Goal: Information Seeking & Learning: Find specific fact

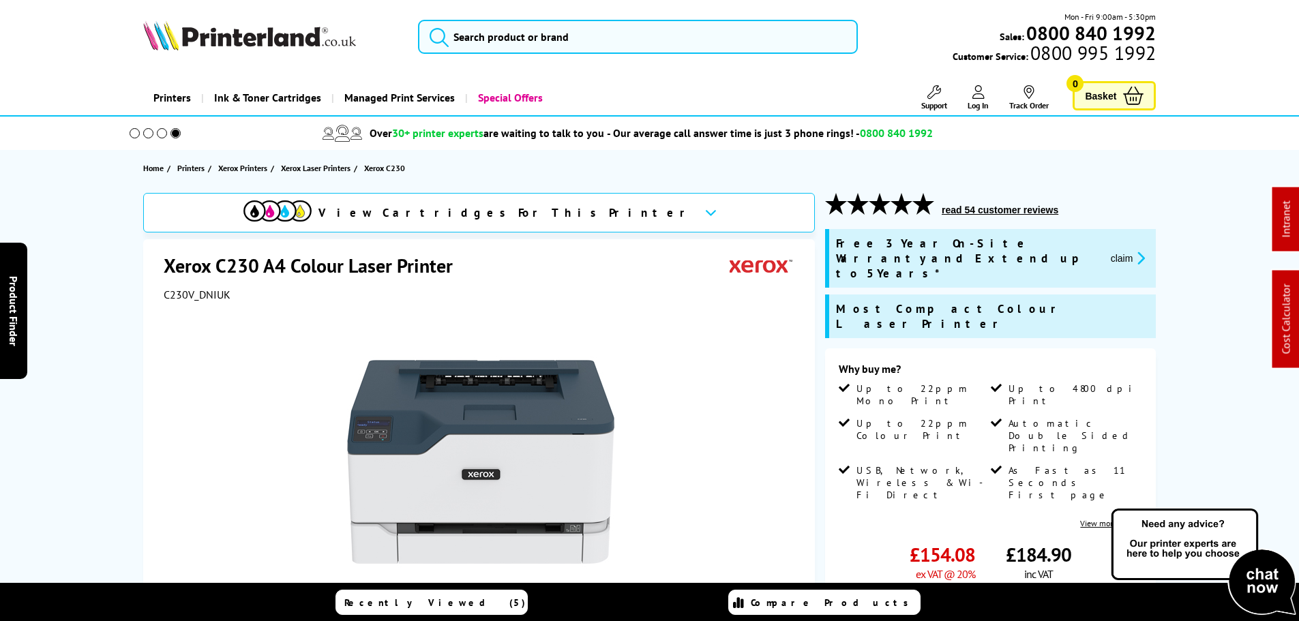
click at [944, 542] on span "£154.08" at bounding box center [942, 554] width 65 height 25
drag, startPoint x: 944, startPoint y: 482, endPoint x: 505, endPoint y: 207, distance: 518.1
click at [944, 542] on span "£154.08" at bounding box center [942, 554] width 65 height 25
copy span "154.08"
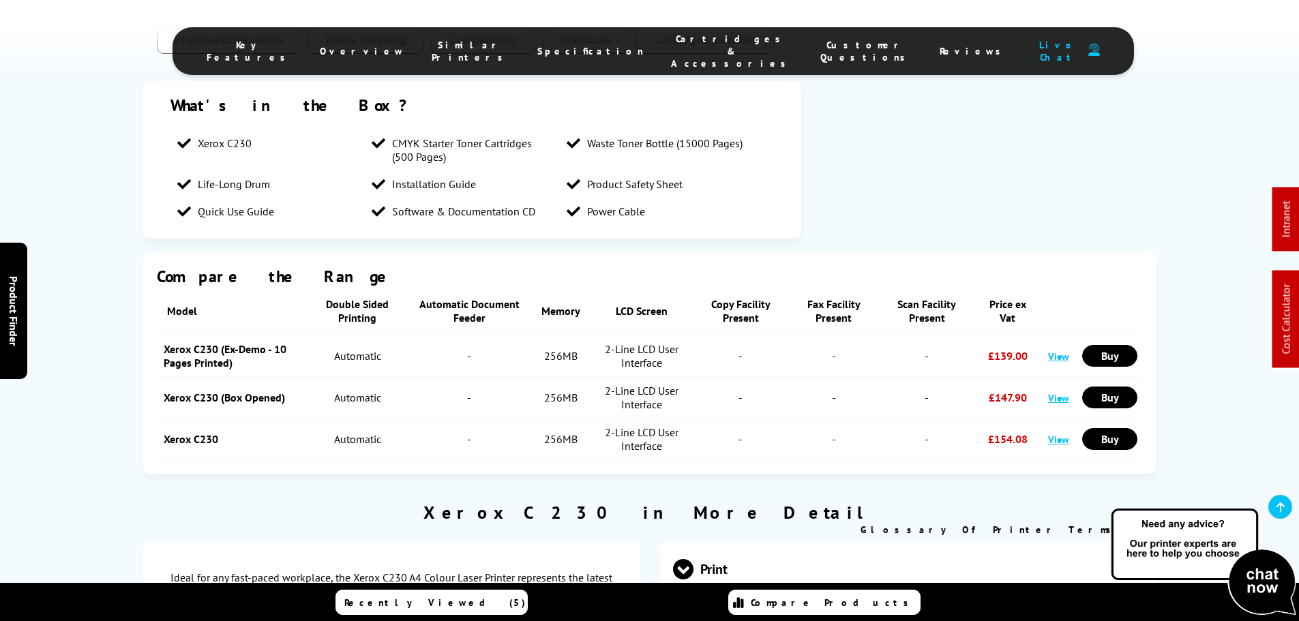
scroll to position [2542, 0]
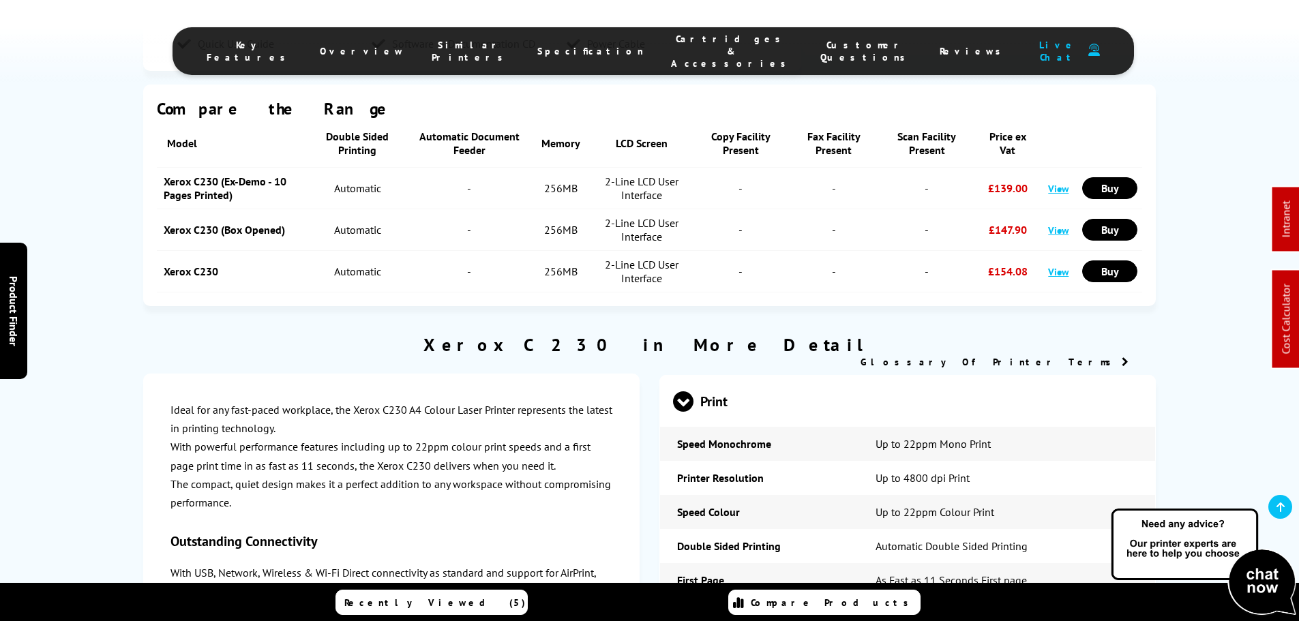
click at [198, 175] on link "Xerox C230 (Ex-Demo - 10 Pages Printed)" at bounding box center [225, 188] width 123 height 27
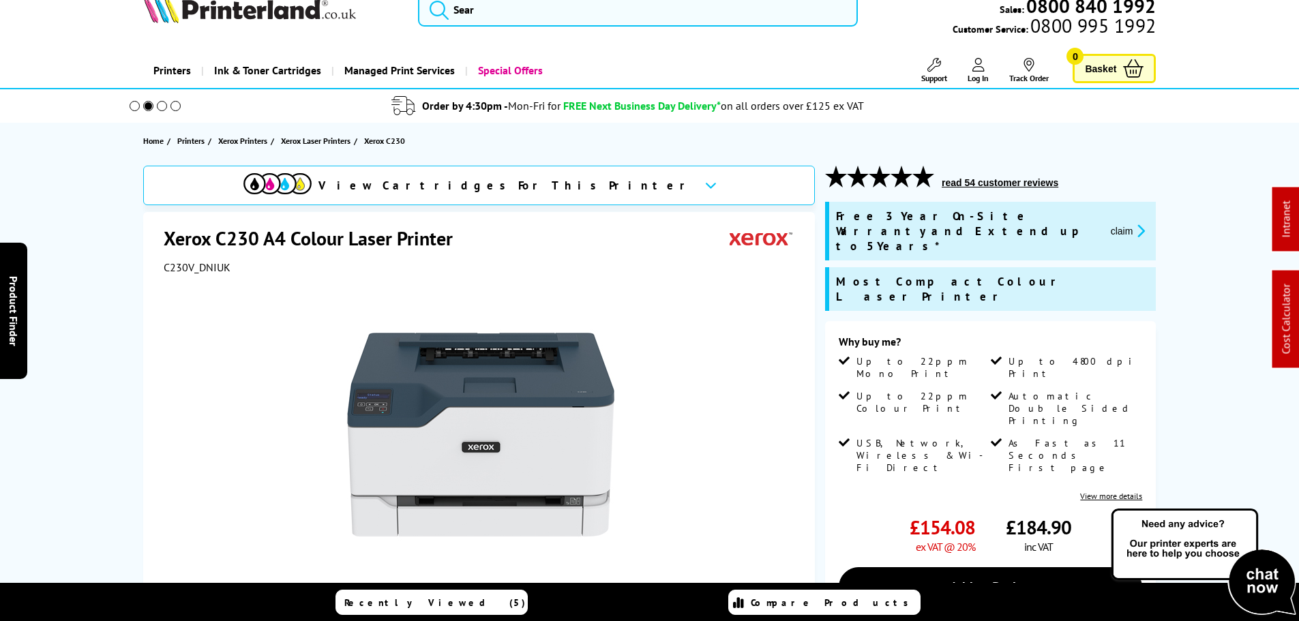
scroll to position [0, 0]
